Goal: Task Accomplishment & Management: Manage account settings

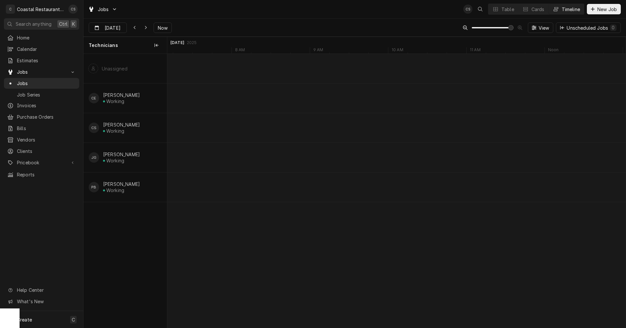
scroll to position [0, 9087]
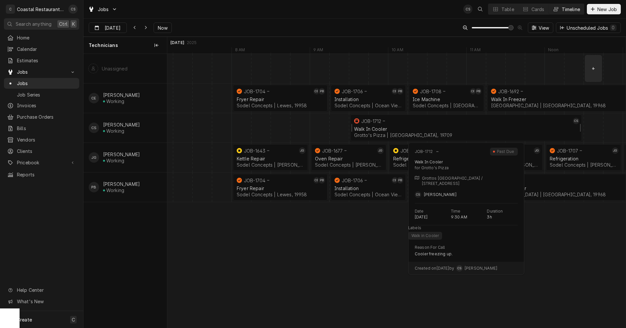
drag, startPoint x: 449, startPoint y: 128, endPoint x: 452, endPoint y: 123, distance: 5.7
click at [449, 128] on div "Walk In Cooler" at bounding box center [466, 129] width 224 height 6
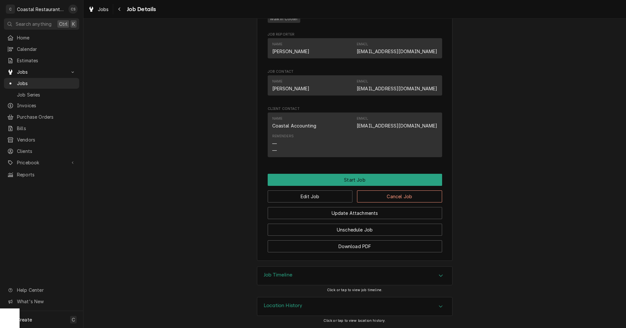
scroll to position [359, 0]
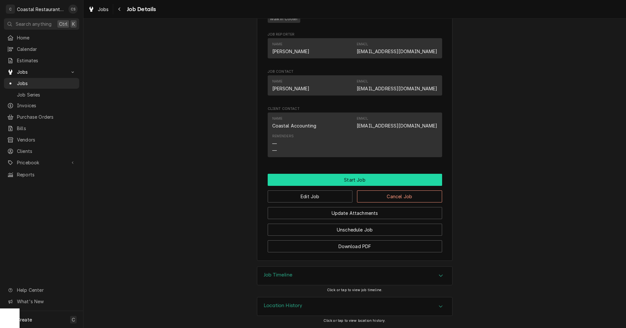
click at [349, 180] on button "Start Job" at bounding box center [355, 180] width 174 height 12
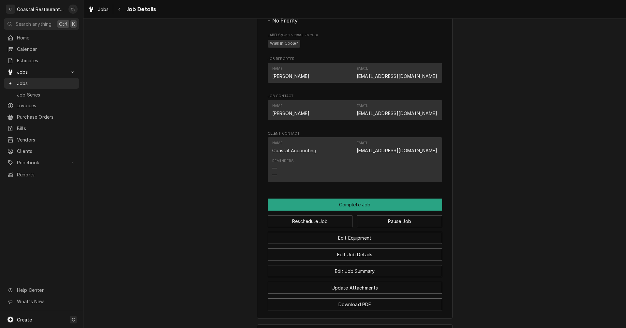
scroll to position [391, 0]
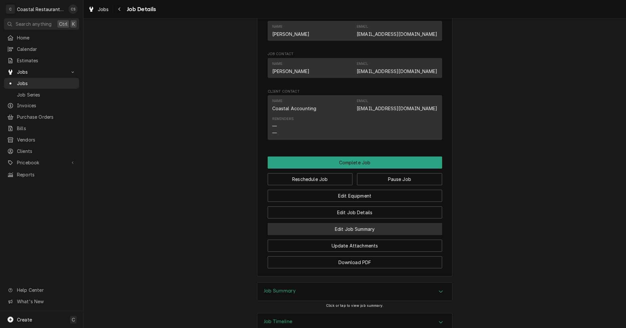
click at [350, 235] on button "Edit Job Summary" at bounding box center [355, 229] width 174 height 12
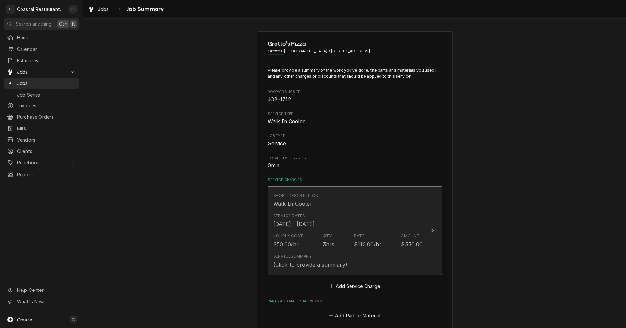
click at [333, 242] on div "Hourly Cost $50.00/hr Qty. 3hrs Rate $110.00/hr Amount $330.00" at bounding box center [348, 240] width 150 height 20
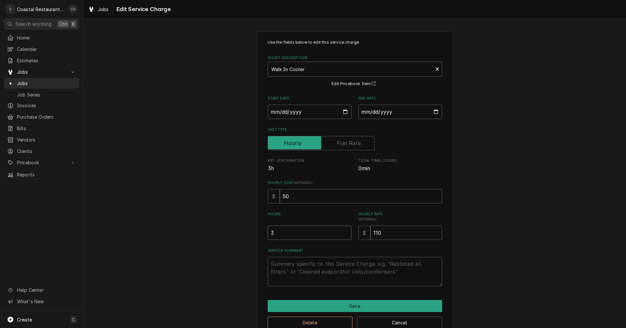
click at [274, 233] on input "3" at bounding box center [310, 233] width 84 height 14
type textarea "x"
type input "4"
click at [318, 261] on textarea "Service Summary" at bounding box center [355, 271] width 174 height 29
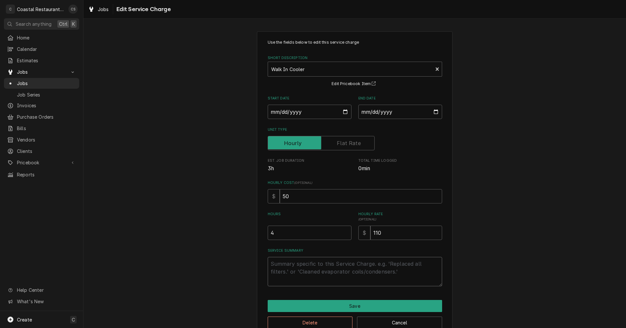
type textarea "x"
type textarea "F"
type textarea "x"
type textarea "Fo"
type textarea "x"
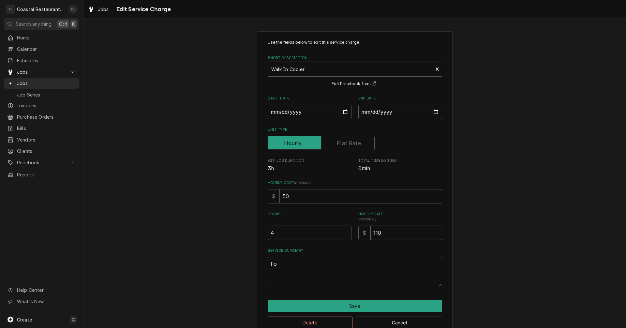
type textarea "Fou"
type textarea "x"
type textarea "Foun"
type textarea "x"
type textarea "Found"
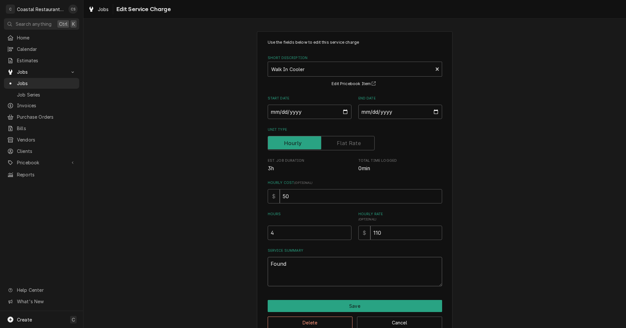
type textarea "x"
type textarea "Found"
type textarea "x"
type textarea "Found s"
type textarea "x"
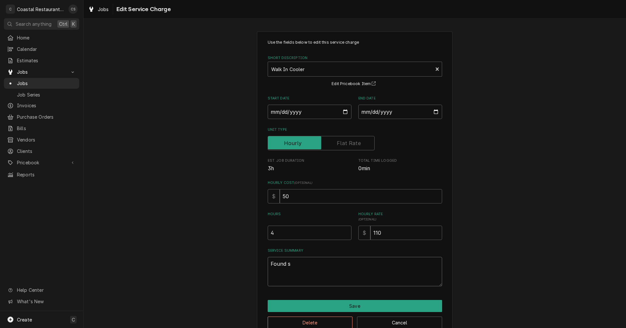
type textarea "Found sy"
type textarea "x"
type textarea "Found sys"
type textarea "x"
type textarea "Found syst"
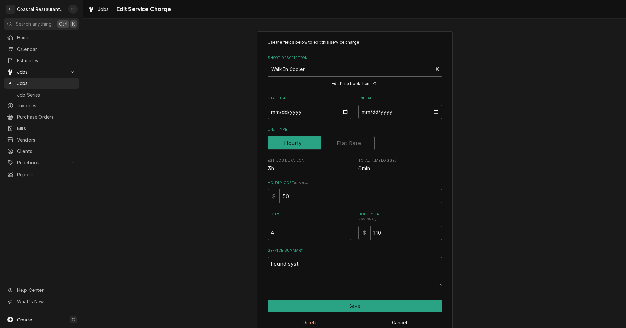
type textarea "x"
type textarea "Found syste"
type textarea "x"
type textarea "Found system"
type textarea "x"
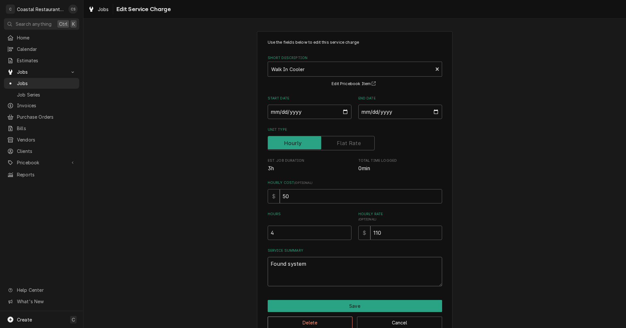
type textarea "Found system"
type textarea "x"
type textarea "Found system C"
type textarea "x"
type textarea "Found system Co"
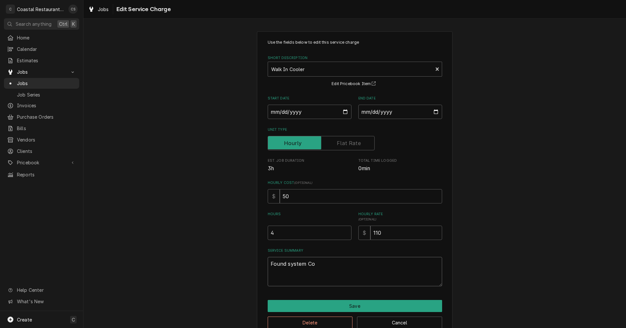
type textarea "x"
type textarea "Found system Com"
type textarea "x"
type textarea "Found system Comp"
type textarea "x"
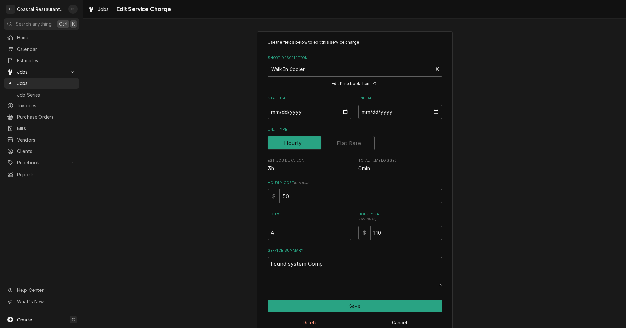
type textarea "Found system Compl"
type textarea "x"
type textarea "Found system Complt"
type textarea "x"
type textarea "Found system Complte"
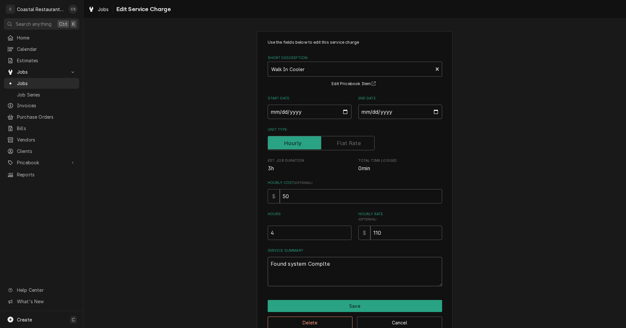
type textarea "x"
type textarea "Found system Compltel"
type textarea "x"
type textarea "Found system Compltely"
type textarea "x"
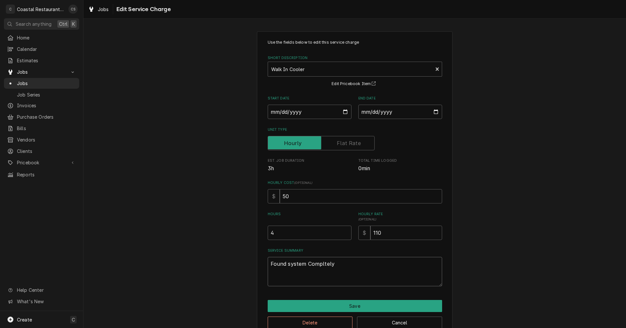
type textarea "Found system Compltely"
type textarea "x"
type textarea "Found system Compltely f"
type textarea "x"
type textarea "Found system Compltely fr"
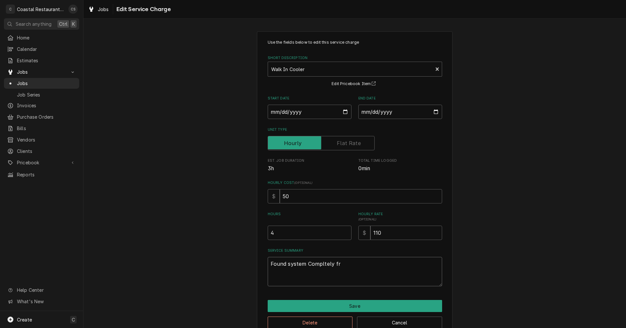
type textarea "x"
type textarea "Found system Compltely fro"
type textarea "x"
type textarea "Found system Compltely froz"
type textarea "x"
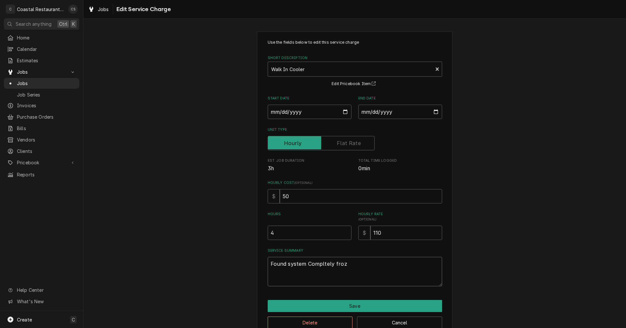
type textarea "Found system Compltely froze"
type textarea "x"
type textarea "Found system Compltely frozen"
type textarea "x"
type textarea "Found system Compltely frozen"
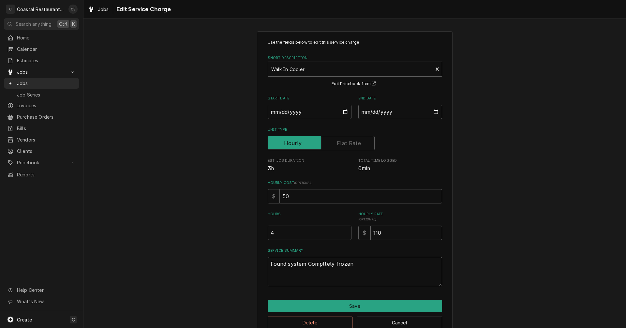
type textarea "x"
type textarea "Found system Compltely frozen s"
type textarea "x"
type textarea "Found system Compltely frozen so"
type textarea "x"
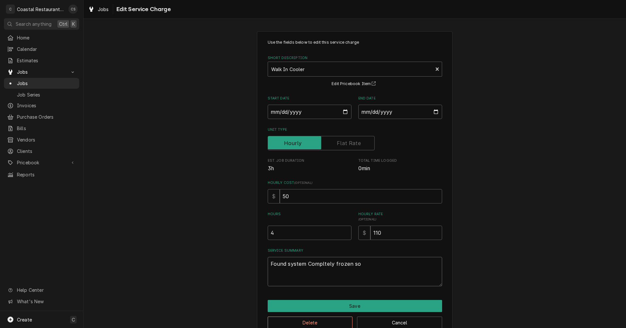
type textarea "Found system Compltely frozen sol"
type textarea "x"
type textarea "Found system Compltely frozen soli"
type textarea "x"
type textarea "Found system Compltely frozen solid"
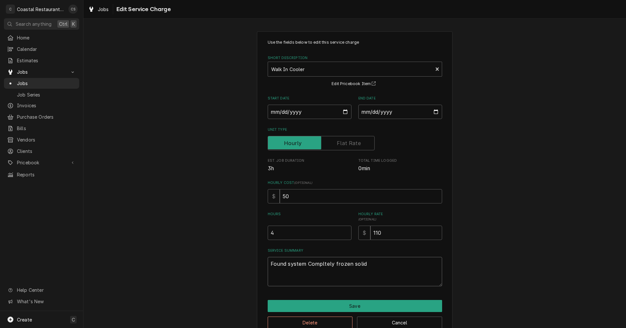
type textarea "x"
type textarea "Found system Compltely frozen solid."
type textarea "x"
type textarea "Found system Compltely frozen solid."
type textarea "x"
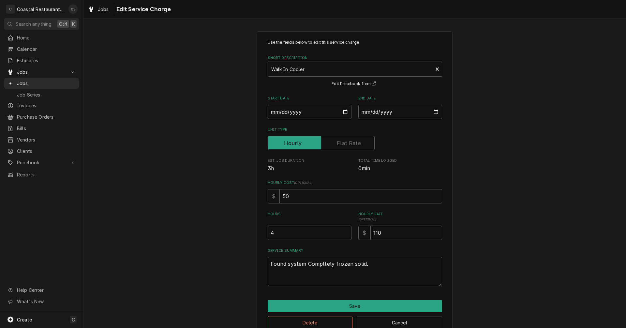
type textarea "Found system Compltely frozen solid. U"
type textarea "x"
type textarea "Found system Compltely frozen solid. Un"
type textarea "x"
type textarea "Found system Compltely frozen solid. Uni"
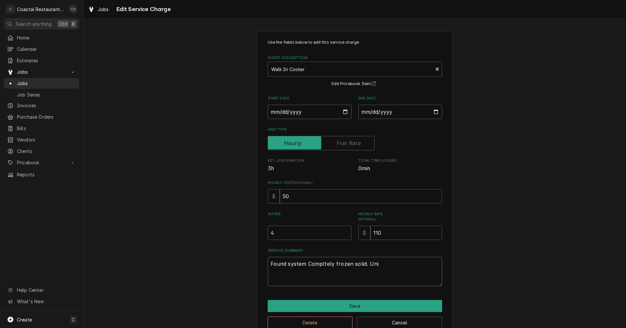
type textarea "x"
type textarea "Found system Compltely frozen solid. Unit"
type textarea "x"
type textarea "Found system Compltely frozen solid. Unit"
type textarea "x"
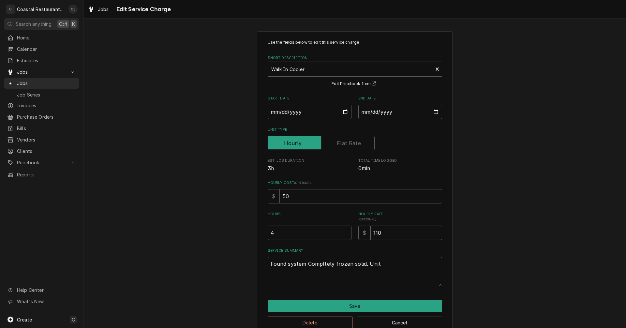
type textarea "Found system Compltely frozen solid. Unit s"
type textarea "x"
type textarea "Found system Compltely frozen solid. Unit st"
type textarea "x"
type textarea "Found system Compltely frozen solid. Unit sti"
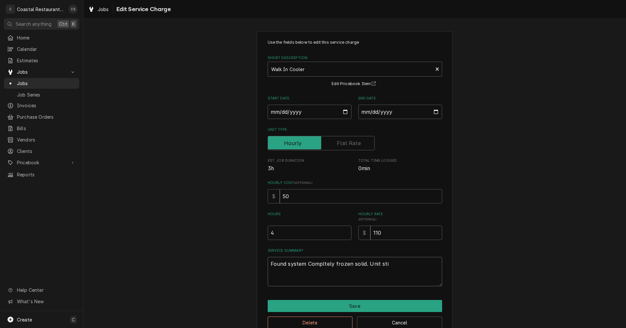
type textarea "x"
type textarea "Found system Compltely frozen solid. Unit stil"
type textarea "x"
type textarea "Found system Compltely frozen solid. Unit still"
type textarea "x"
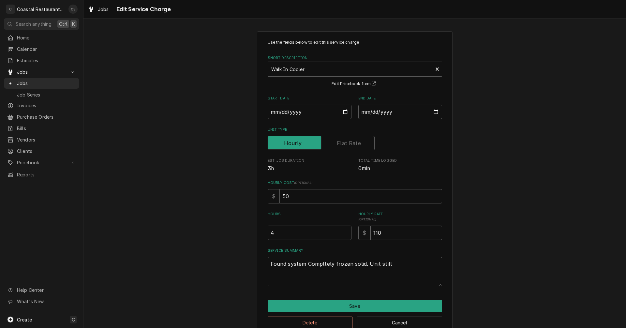
type textarea "Found system Compltely frozen solid. Unit still"
type textarea "x"
type textarea "Found system Compltely frozen solid. Unit still r"
type textarea "x"
type textarea "Found system Compltely frozen solid. Unit still ri"
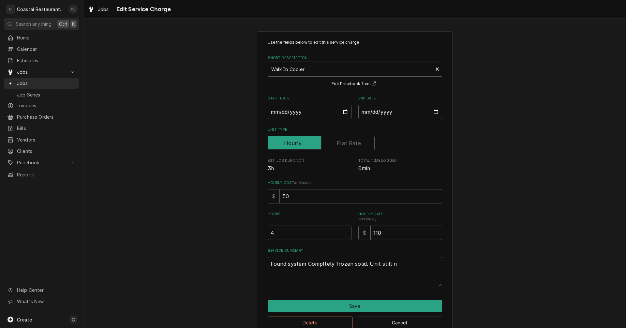
type textarea "x"
type textarea "Found system Compltely frozen solid. Unit still rin"
type textarea "x"
type textarea "Found system Compltely frozen solid. Unit still rinn"
type textarea "x"
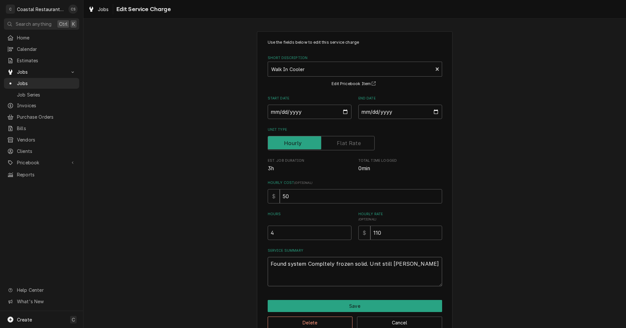
type textarea "Found system Compltely frozen solid. Unit still rin"
type textarea "x"
type textarea "Found system Compltely frozen solid. Unit still ri"
type textarea "x"
type textarea "Found system Compltely frozen solid. Unit still r"
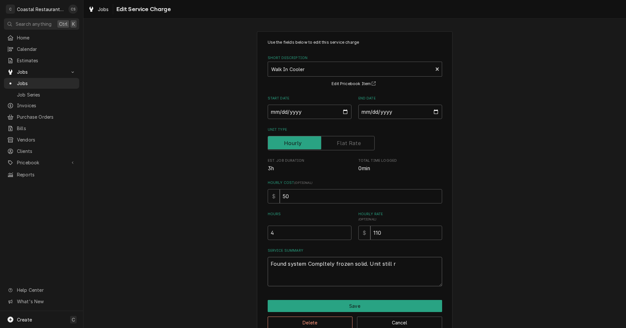
type textarea "x"
type textarea "Found system Compltely frozen solid. Unit still ru"
type textarea "x"
type textarea "Found system Compltely frozen solid. Unit still run"
type textarea "x"
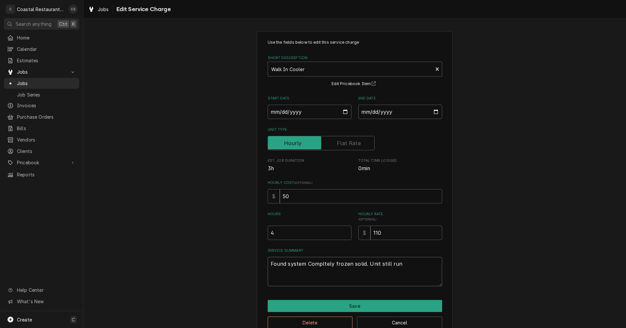
type textarea "Found system Compltely frozen solid. Unit still runn"
type textarea "x"
type textarea "Found system Compltely frozen solid. Unit still runni"
type textarea "x"
type textarea "Found system Compltely frozen solid. Unit still runnin"
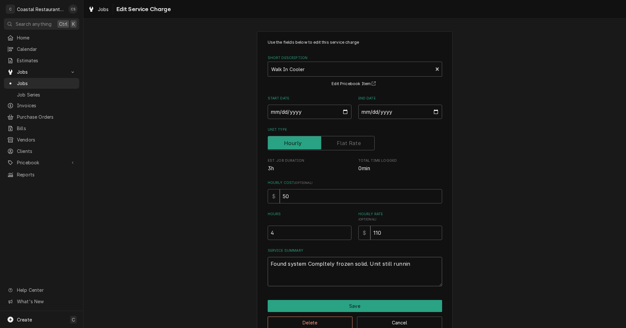
type textarea "x"
type textarea "Found system Compltely frozen solid. Unit still running"
type textarea "x"
type textarea "Found system Compltely frozen solid. Unit still running"
type textarea "x"
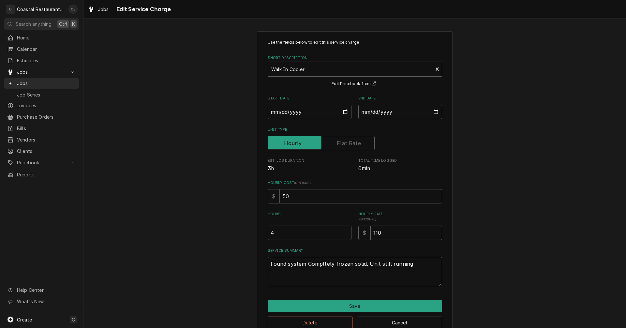
type textarea "Found system Compltely frozen solid. Unit still running"
type textarea "x"
type textarea "Found system Compltely frozen solid. Unit still running."
type textarea "x"
type textarea "Found system Compltely frozen solid. Unit still running."
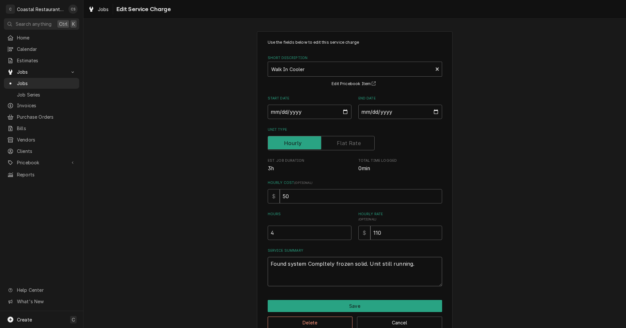
type textarea "x"
type textarea "Found system Compltely frozen solid. Unit still running. T"
type textarea "x"
type textarea "Found system Compltely frozen solid. Unit still running. Tu"
type textarea "x"
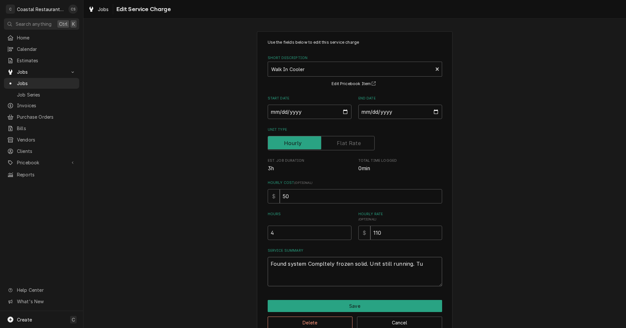
type textarea "Found system Compltely frozen solid. Unit still running. Tur"
type textarea "x"
type textarea "Found system Compltely frozen solid. Unit still running. Turn"
type textarea "x"
type textarea "Found system Compltely frozen solid. Unit still running. Turne"
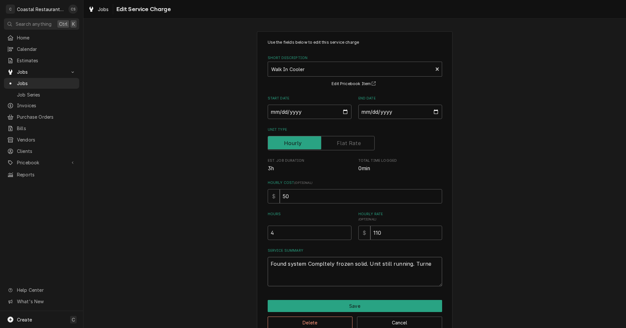
type textarea "x"
type textarea "Found system Compltely frozen solid. Unit still running. Turned"
type textarea "x"
type textarea "Found system Compltely frozen solid. Unit still running. Turned d"
type textarea "x"
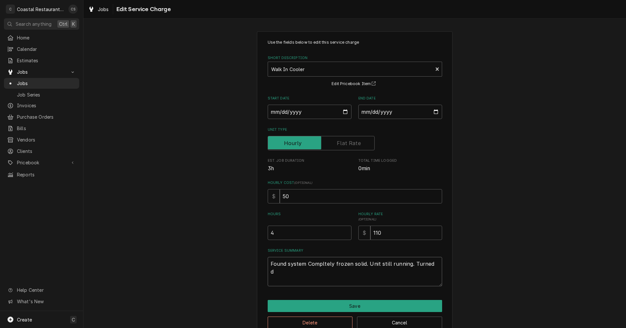
type textarea "Found system Compltely frozen solid. Unit still running. Turned di"
type textarea "x"
type textarea "Found system Compltely frozen solid. Unit still running. Turned dig"
type textarea "x"
type textarea "Found system Compltely frozen solid. Unit still running. Turned digi"
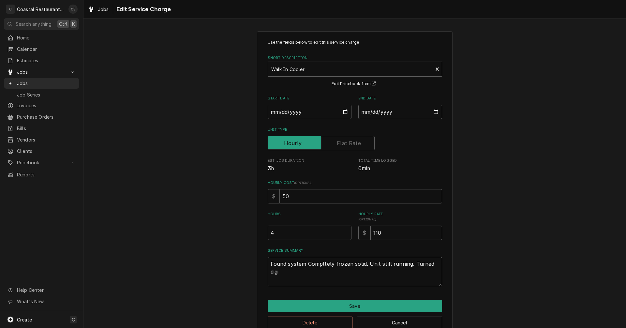
type textarea "x"
type textarea "Found system Compltely frozen solid. Unit still running. Turned digit"
type textarea "x"
type textarea "Found system Compltely frozen solid. Unit still running. Turned digita"
type textarea "x"
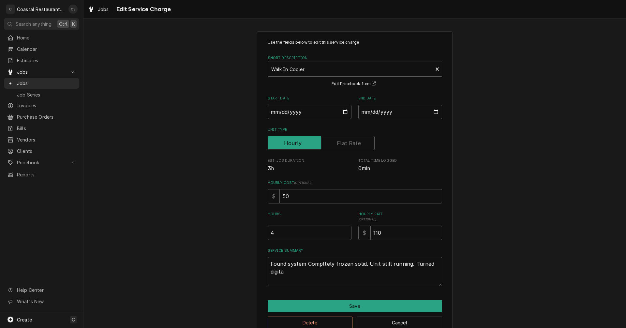
type textarea "Found system Compltely frozen solid. Unit still running. Turned digital"
type textarea "x"
type textarea "Found system Compltely frozen solid. Unit still running. Turned digital"
type textarea "x"
type textarea "Found system Compltely frozen solid. Unit still running. Turned digital t"
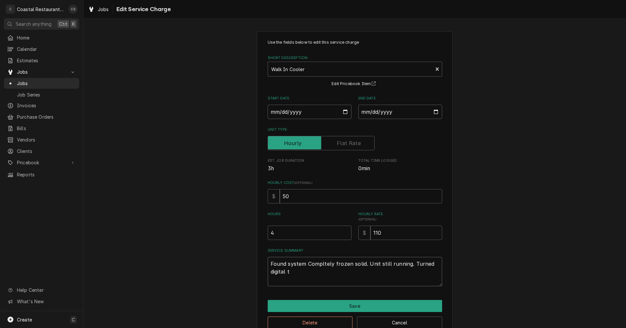
type textarea "x"
type textarea "Found system Compltely frozen solid. Unit still running. Turned digital th"
type textarea "x"
type textarea "Found system Compltely frozen solid. Unit still running. Turned digital the"
type textarea "x"
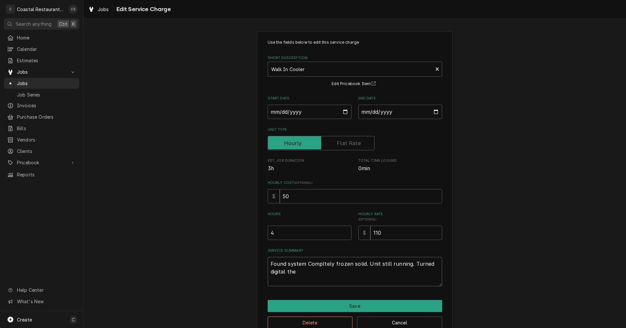
type textarea "Found system Compltely frozen solid. Unit still running. Turned digital ther"
type textarea "x"
type textarea "Found system Compltely frozen solid. Unit still running. Turned digital therr"
type textarea "x"
type textarea "Found system Compltely frozen solid. Unit still running. Turned digital ther"
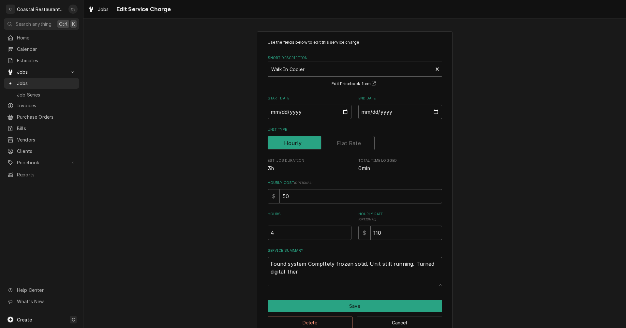
type textarea "x"
type textarea "Found system Compltely frozen solid. Unit still running. Turned digital therm"
type textarea "x"
type textarea "Found system Compltely frozen solid. Unit still running. Turned digital thermo"
type textarea "x"
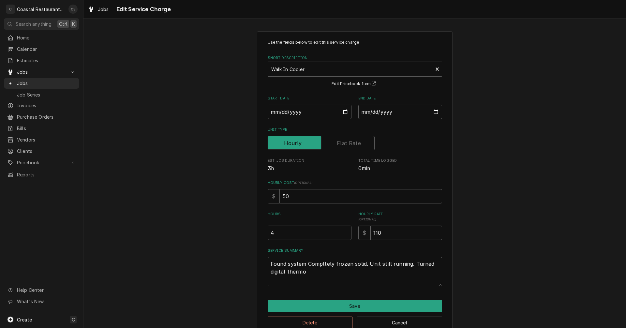
type textarea "Found system Compltely frozen solid. Unit still running. Turned digital thermos"
type textarea "x"
type textarea "Found system Compltely frozen solid. Unit still running. Turned digital thermost"
type textarea "x"
type textarea "Found system Compltely frozen solid. Unit still running. Turned digital thermos…"
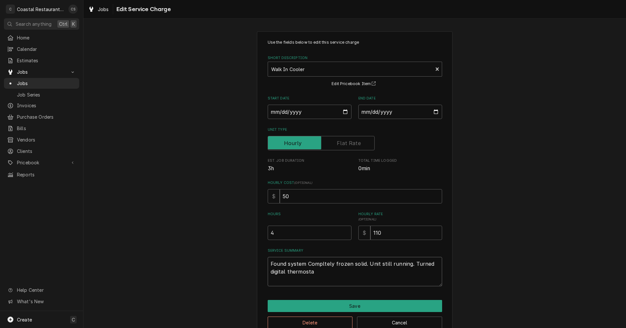
type textarea "x"
type textarea "Found system Compltely frozen solid. Unit still running. Turned digital thermos…"
type textarea "x"
type textarea "Found system Compltely frozen solid. Unit still running. Turned digital thermos…"
type textarea "x"
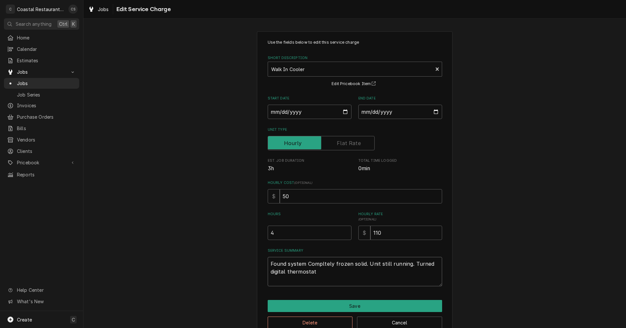
type textarea "Found system Compltely frozen solid. Unit still running. Turned digital thermos…"
type textarea "x"
type textarea "Found system Compltely frozen solid. Unit still running. Turned digital thermos…"
type textarea "x"
type textarea "Found system Compltely frozen solid. Unit still running. Turned digital thermos…"
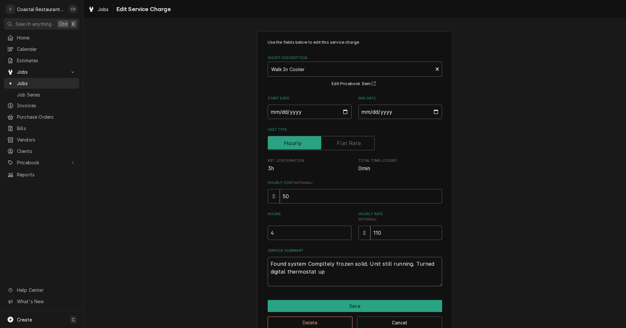
type textarea "x"
type textarea "Found system Compltely frozen solid. Unit still running. Turned digital thermos…"
type textarea "x"
type textarea "Found system Compltely frozen solid. Unit still running. Turned digital thermos…"
type textarea "x"
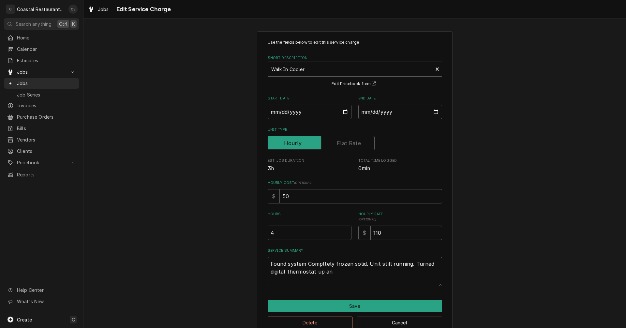
type textarea "Found system Compltely frozen solid. Unit still running. Turned digital thermos…"
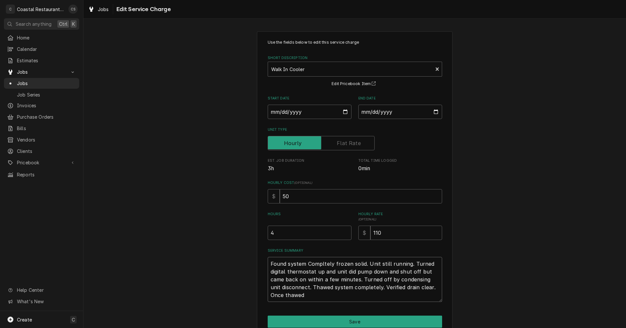
click at [307, 265] on textarea "Found system Compltely frozen solid. Unit still running. Turned digital thermos…" at bounding box center [355, 279] width 174 height 45
click at [318, 264] on textarea "Found system compltely frozen solid. Unit still running. Turned digital thermos…" at bounding box center [355, 279] width 174 height 45
click at [299, 297] on textarea "Found system completely frozen solid. Unit still running. Turned digital thermo…" at bounding box center [355, 279] width 174 height 45
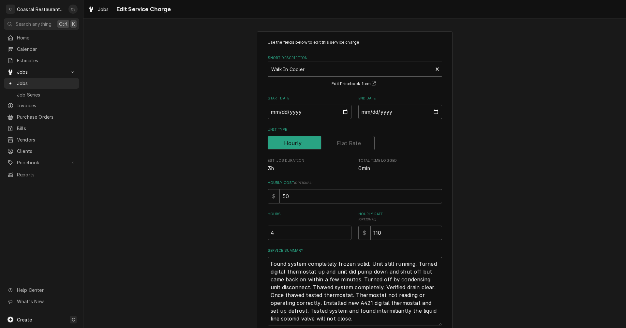
click at [352, 312] on textarea "Found system completely frozen solid. Unit still running. Turned digital thermo…" at bounding box center [355, 291] width 174 height 68
click at [410, 312] on textarea "Found system completely frozen solid. Unit still running. Turned digital thermo…" at bounding box center [355, 291] width 174 height 68
click at [323, 319] on textarea "Found system completely frozen solid. Unit still running. Turned digital thermo…" at bounding box center [355, 291] width 174 height 68
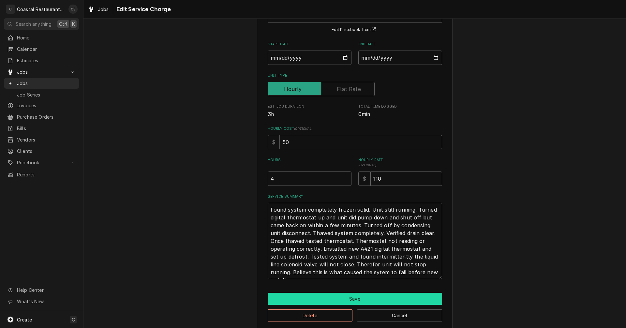
scroll to position [62, 0]
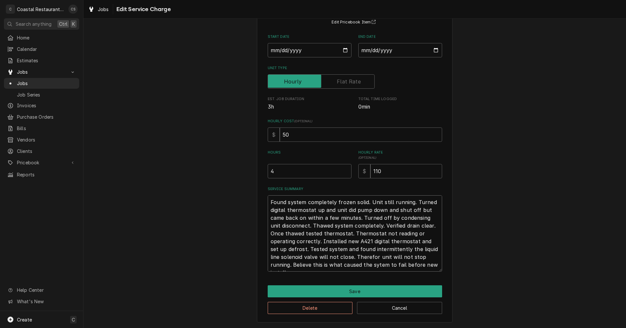
click at [326, 268] on textarea "Found system completely frozen solid. Unit still running. Turned digital thermo…" at bounding box center [355, 233] width 174 height 76
click at [401, 264] on textarea "Found system completely frozen solid. Unit still running. Turned digital thermo…" at bounding box center [355, 233] width 174 height 76
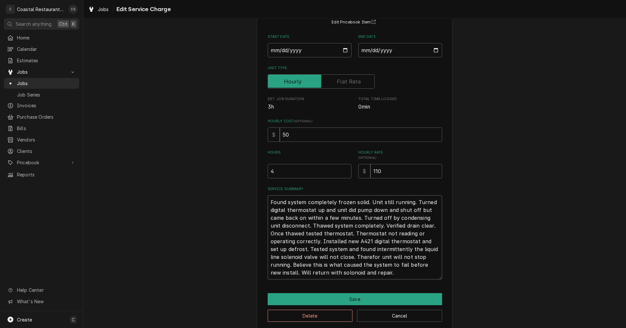
click at [290, 274] on textarea "Found system completely frozen solid. Unit still running. Turned digital thermo…" at bounding box center [355, 237] width 174 height 84
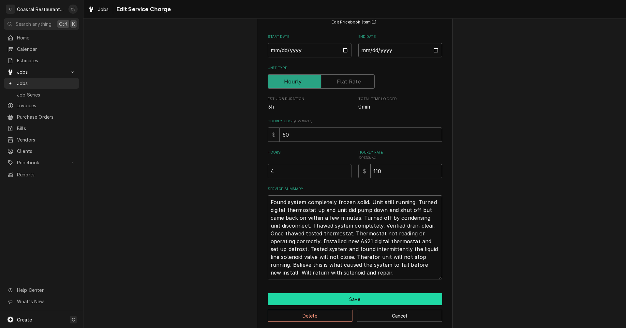
click at [326, 300] on button "Save" at bounding box center [355, 299] width 174 height 12
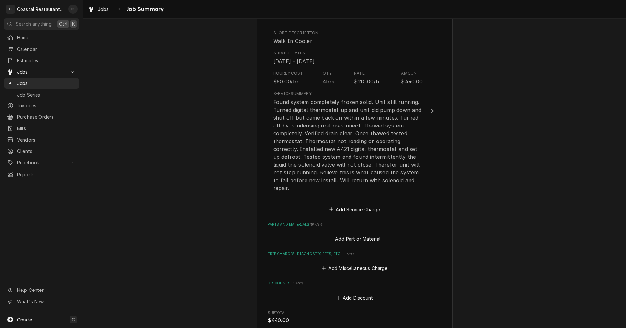
scroll to position [261, 0]
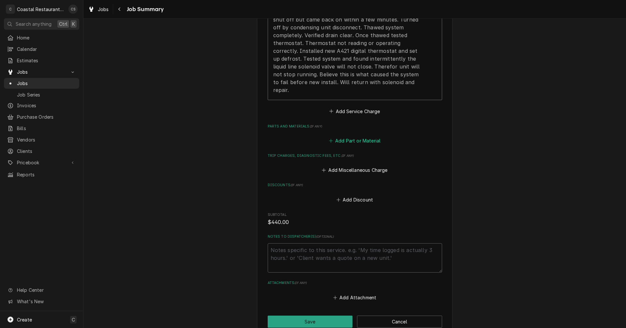
click at [359, 136] on button "Add Part or Material" at bounding box center [355, 140] width 54 height 9
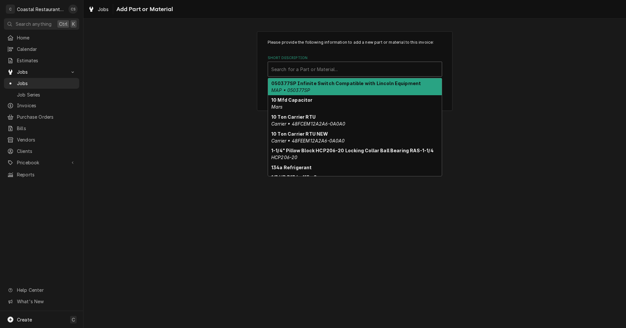
click at [336, 66] on div "Short Description" at bounding box center [354, 69] width 167 height 12
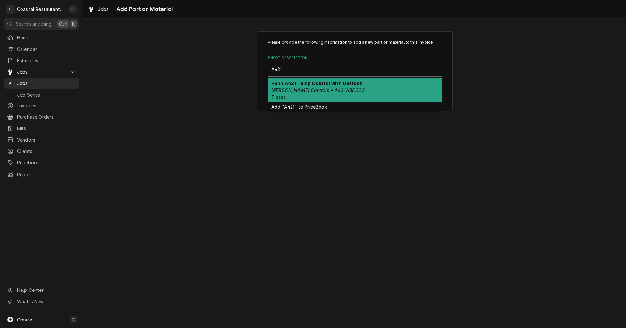
click at [320, 87] on em "Johnson Controls • A421ABD02C" at bounding box center [318, 90] width 94 height 6
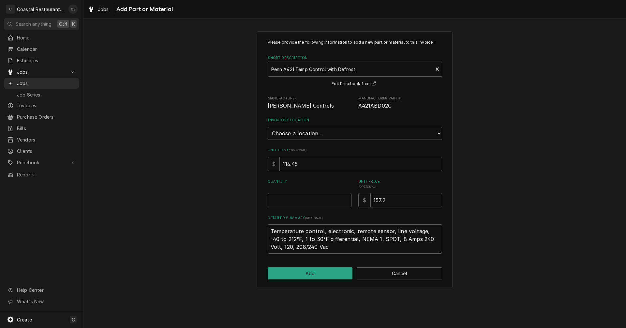
click at [289, 199] on input "Quantity" at bounding box center [310, 200] width 84 height 14
click at [325, 275] on button "Add" at bounding box center [310, 273] width 85 height 12
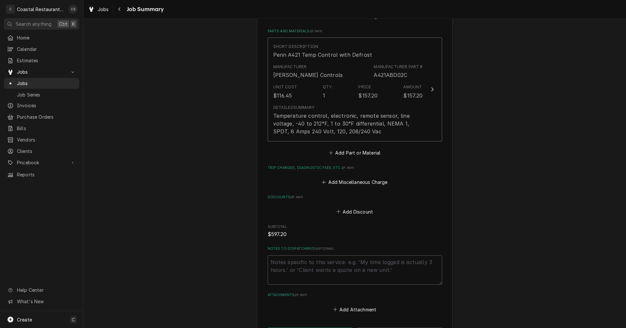
scroll to position [358, 0]
click at [354, 204] on button "Add Discount" at bounding box center [354, 208] width 39 height 9
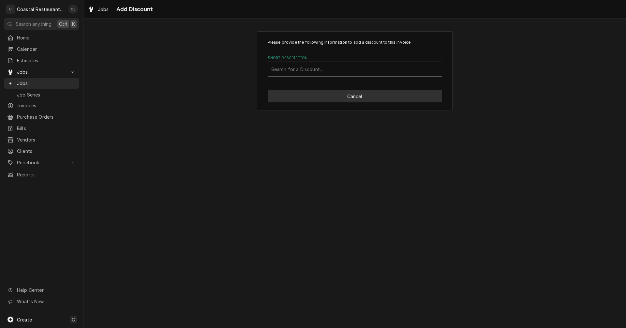
click at [310, 97] on button "Cancel" at bounding box center [355, 96] width 174 height 12
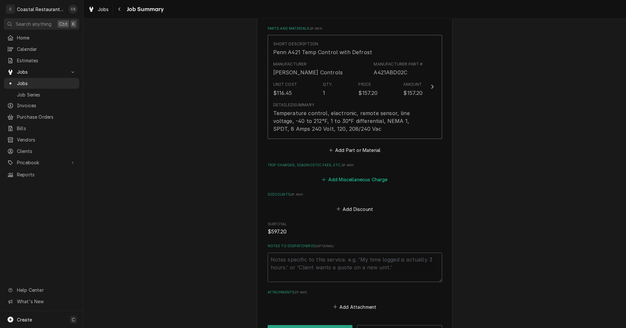
click at [355, 175] on button "Add Miscellaneous Charge" at bounding box center [355, 179] width 68 height 9
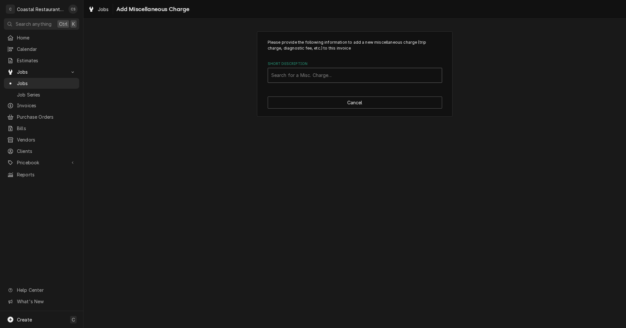
click at [313, 78] on div "Short Description" at bounding box center [354, 75] width 167 height 12
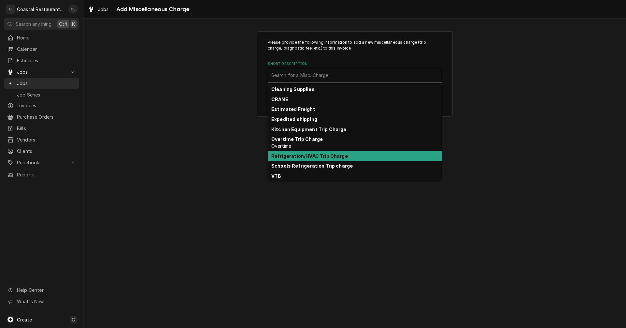
click at [307, 156] on strong "Refrigeration/HVAC Trip Charge" at bounding box center [309, 156] width 77 height 6
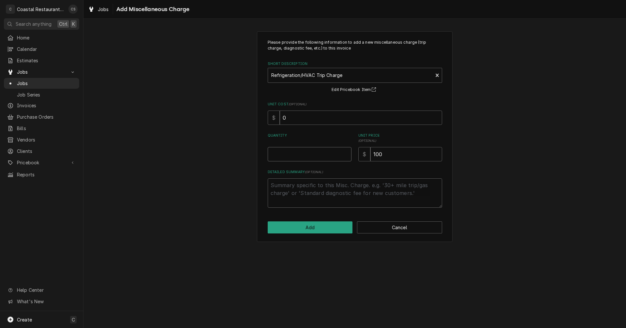
click at [305, 153] on input "Quantity" at bounding box center [310, 154] width 84 height 14
click at [329, 228] on button "Add" at bounding box center [310, 227] width 85 height 12
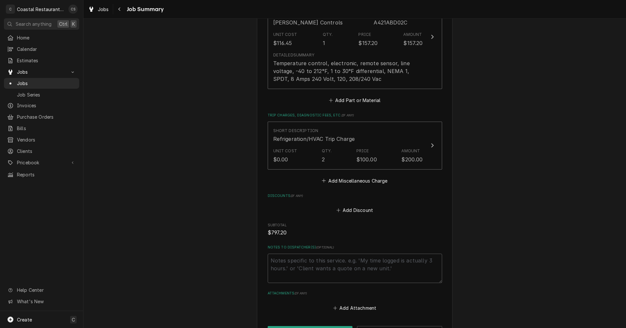
scroll to position [456, 0]
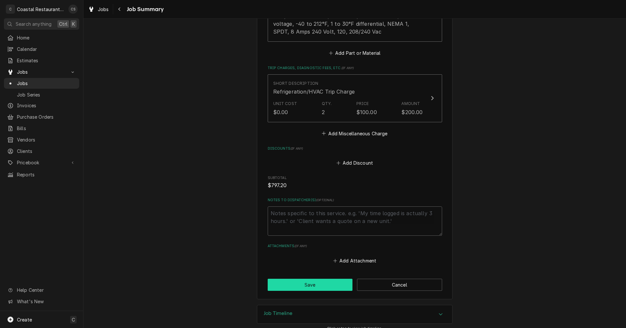
click at [320, 279] on button "Save" at bounding box center [310, 285] width 85 height 12
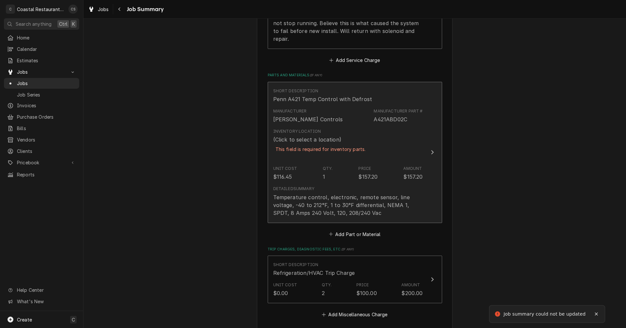
scroll to position [287, 0]
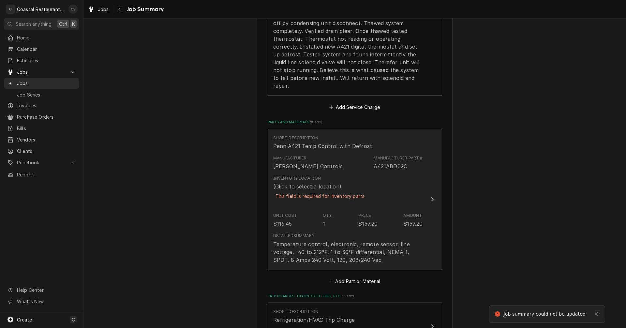
click at [336, 193] on div "This field is required for inventory parts." at bounding box center [320, 195] width 95 height 11
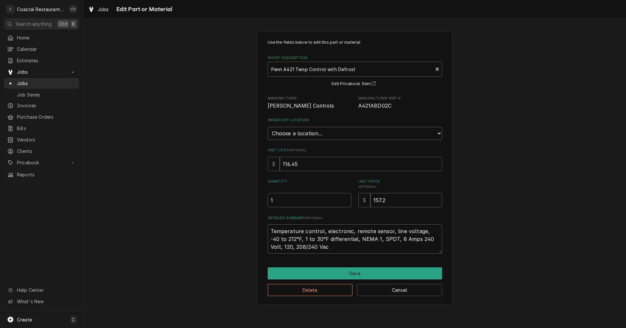
click at [312, 134] on select "Choose a location... Fenwick Warehouse James Gatton Truck Mike Lynch Truck Phil…" at bounding box center [355, 133] width 174 height 13
click at [268, 127] on select "Choose a location... Fenwick Warehouse James Gatton Truck Mike Lynch Truck Phil…" at bounding box center [355, 133] width 174 height 13
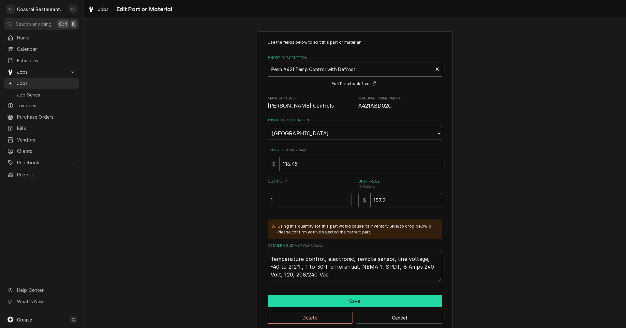
click at [339, 302] on button "Save" at bounding box center [355, 301] width 174 height 12
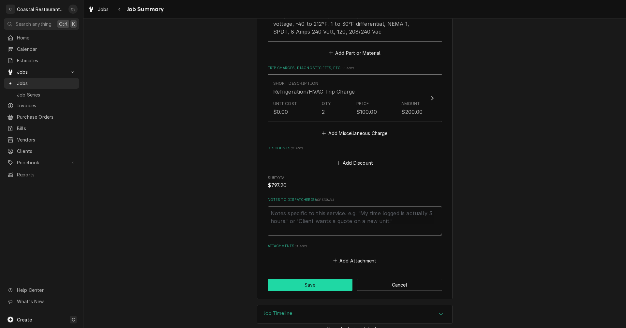
click at [316, 279] on button "Save" at bounding box center [310, 285] width 85 height 12
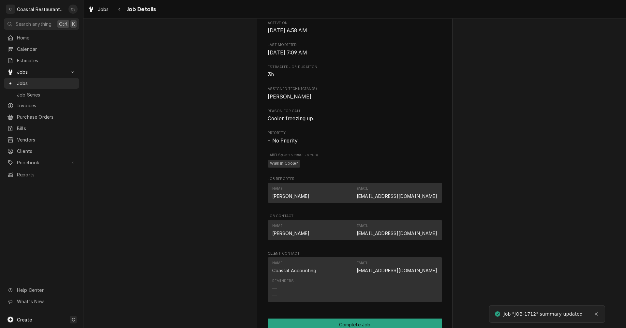
scroll to position [391, 0]
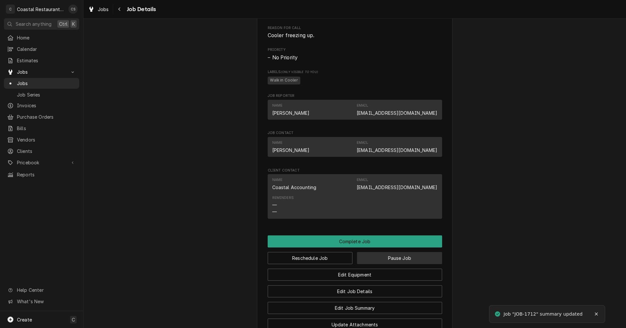
click at [391, 264] on button "Pause Job" at bounding box center [399, 258] width 85 height 12
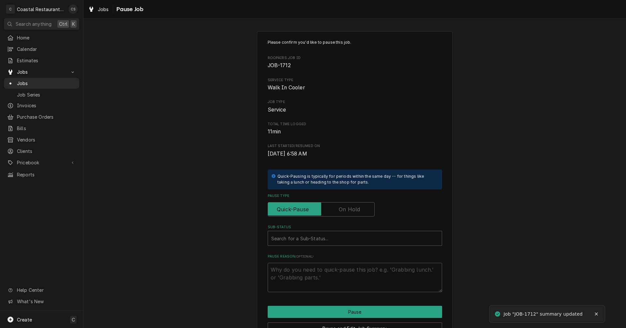
click at [348, 210] on label "Pause Type" at bounding box center [321, 209] width 107 height 14
click at [348, 210] on input "Pause Type" at bounding box center [320, 209] width 101 height 14
checkbox input "true"
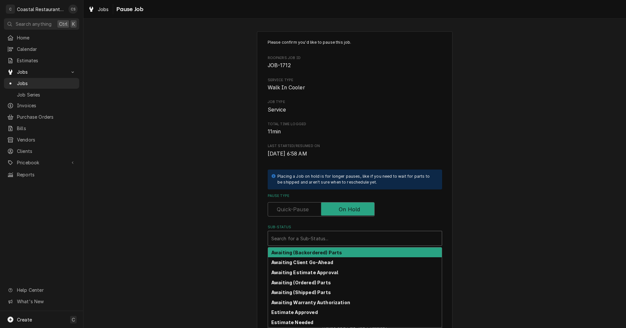
click at [317, 238] on div "Sub-Status" at bounding box center [354, 238] width 167 height 12
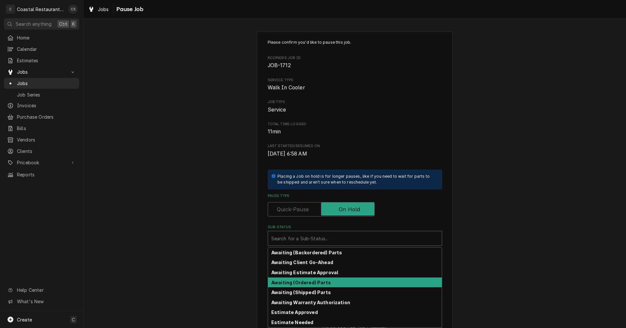
click at [319, 284] on strong "Awaiting (Ordered) Parts" at bounding box center [301, 283] width 60 height 6
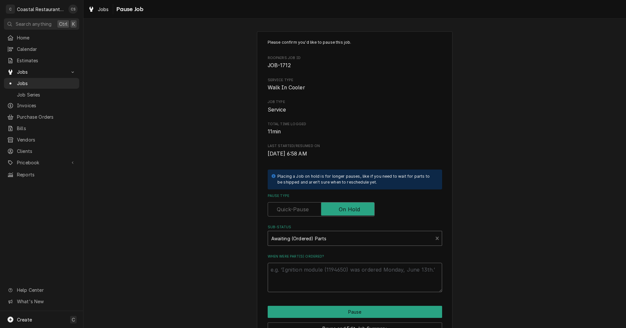
click at [320, 270] on textarea "When were part(s) ordered?" at bounding box center [355, 277] width 174 height 29
type textarea "x"
type textarea "N"
type textarea "x"
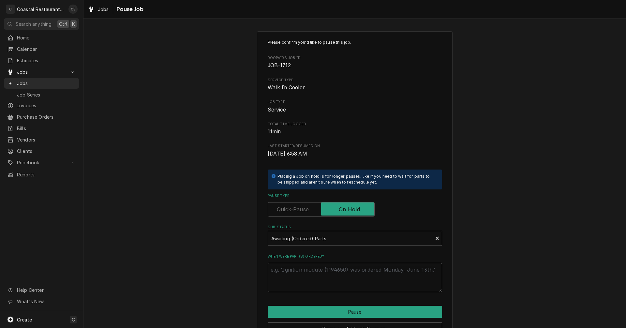
type textarea "S"
type textarea "x"
type textarea "So"
type textarea "x"
type textarea "Sol"
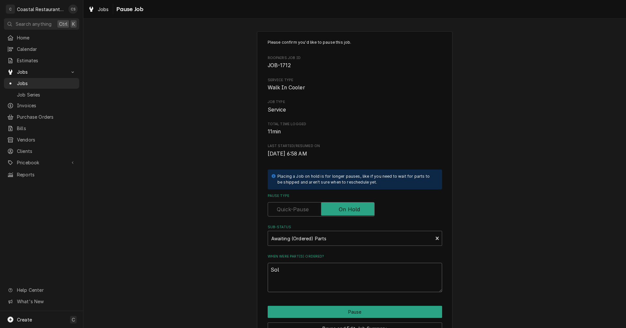
type textarea "x"
type textarea "Solo"
type textarea "x"
type textarea "Solon"
type textarea "x"
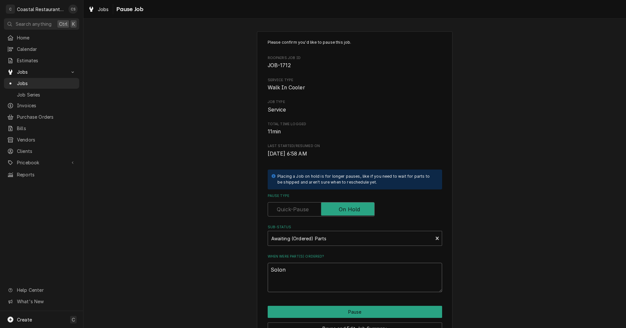
type textarea "Soloni"
type textarea "x"
type textarea "Solonio"
type textarea "x"
type textarea "Soloniod"
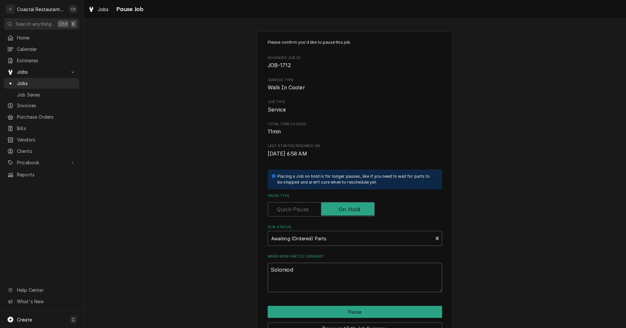
type textarea "x"
type textarea "Soloniod f"
type textarea "x"
type textarea "Soloniod fr"
type textarea "x"
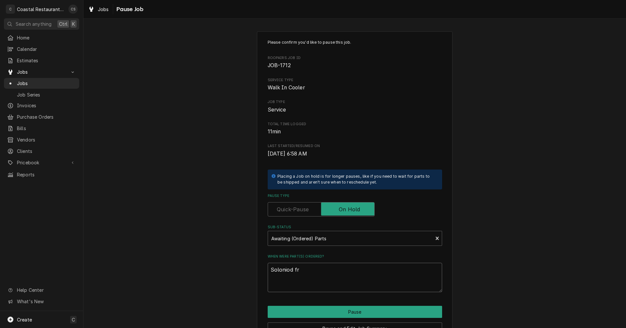
type textarea "Soloniod fro"
type textarea "x"
type textarea "Soloniod from"
type textarea "x"
type textarea "Soloniod from"
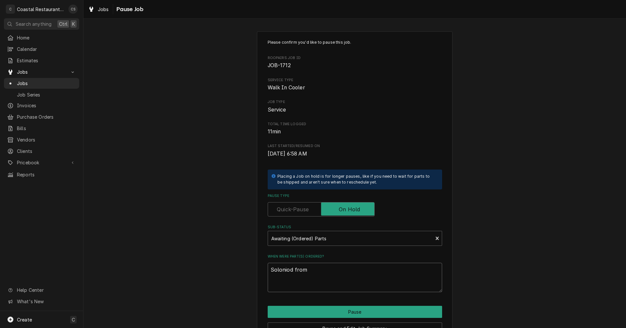
type textarea "x"
type textarea "Soloniod from M"
type textarea "x"
type textarea "Soloniod from Mi"
type textarea "x"
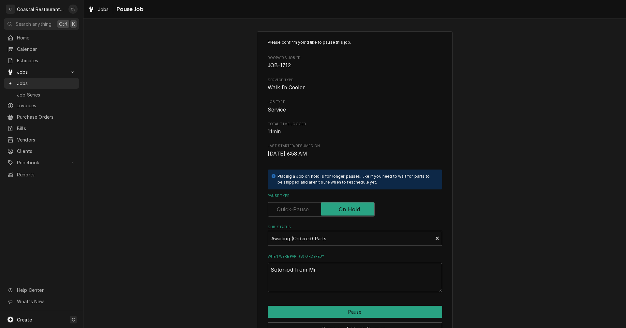
type textarea "Soloniod from Mic"
type textarea "x"
type textarea "Soloniod from Mich"
type textarea "x"
type textarea "Soloniod from Miche"
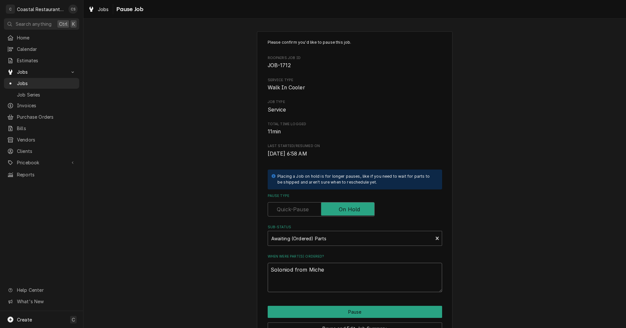
type textarea "x"
type textarea "Soloniod from Michea"
type textarea "x"
type textarea "Soloniod from Micheal"
type textarea "x"
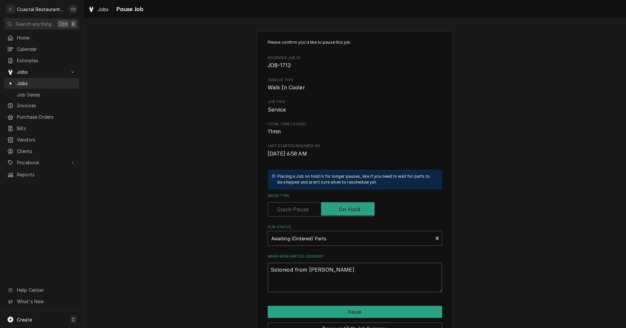
type textarea "Soloniod from Micheals"
click at [282, 270] on textarea "Soloniod from Micheals" at bounding box center [355, 277] width 174 height 29
type textarea "x"
type textarea "Solenoid from Micheals"
click at [316, 269] on textarea "Solenoid from Micheals" at bounding box center [355, 277] width 174 height 29
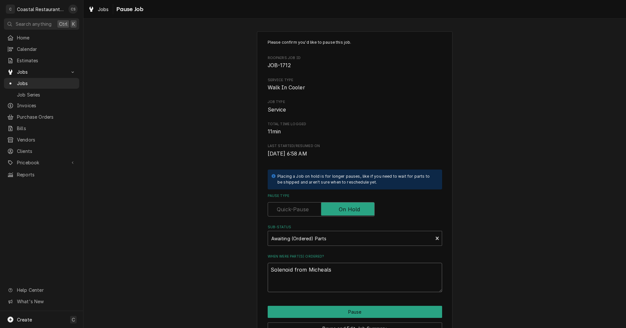
type textarea "x"
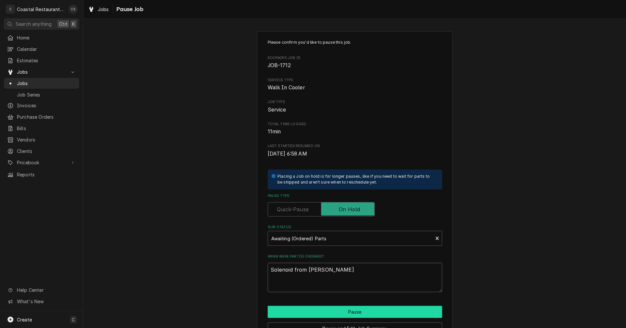
type textarea "Solenoid from Michaels"
click at [340, 309] on button "Pause" at bounding box center [355, 312] width 174 height 12
type textarea "x"
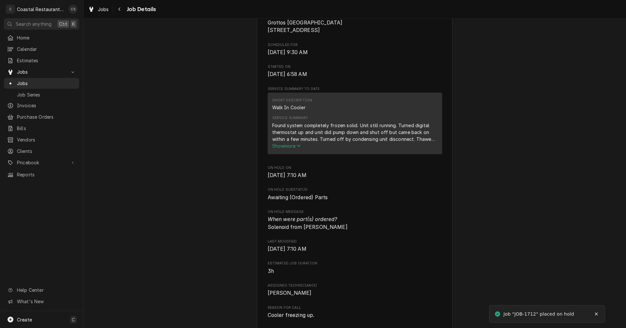
scroll to position [196, 0]
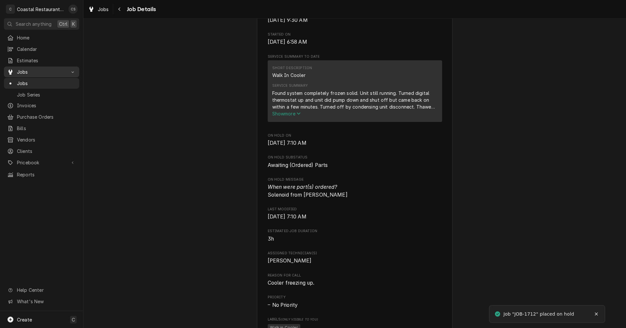
click at [43, 69] on span "Jobs" at bounding box center [41, 71] width 49 height 7
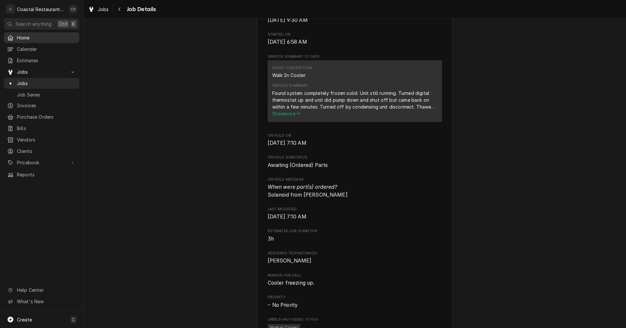
click at [33, 35] on span "Home" at bounding box center [46, 37] width 59 height 7
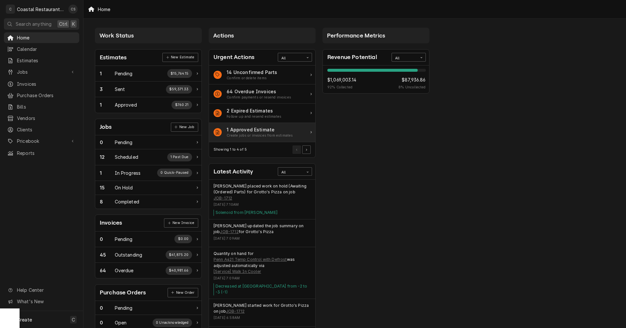
click at [236, 129] on div "1 Approved Estimate" at bounding box center [260, 129] width 66 height 7
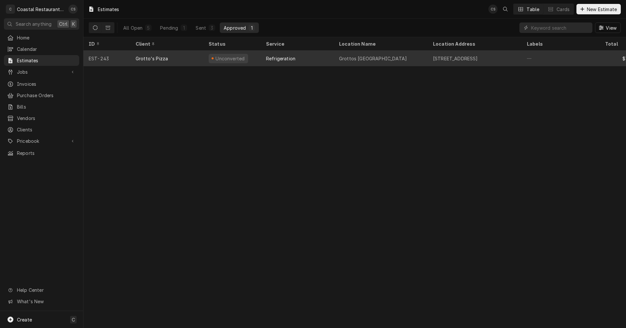
click at [341, 57] on div "Grottos [GEOGRAPHIC_DATA]" at bounding box center [373, 58] width 68 height 7
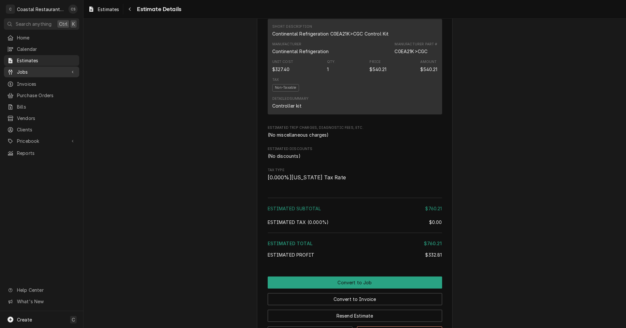
scroll to position [424, 0]
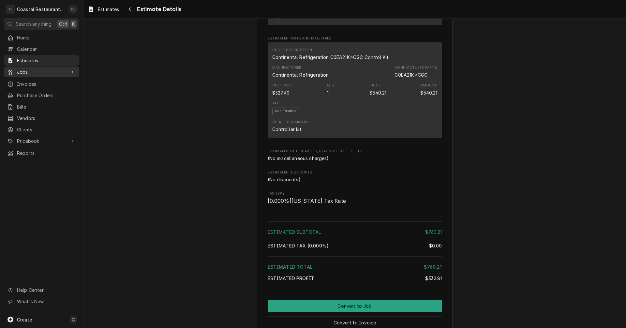
click at [25, 72] on span "Jobs" at bounding box center [41, 71] width 49 height 7
click at [21, 81] on span "Jobs" at bounding box center [46, 83] width 59 height 7
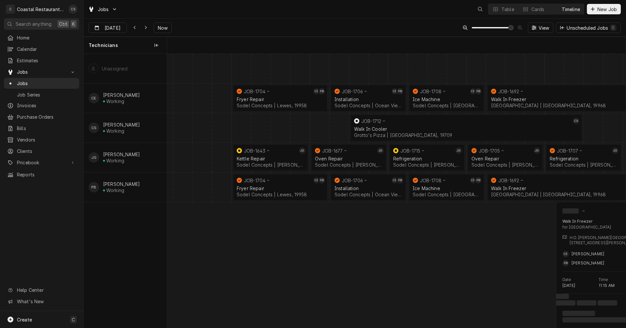
scroll to position [0, 9087]
